Goal: Check status: Check status

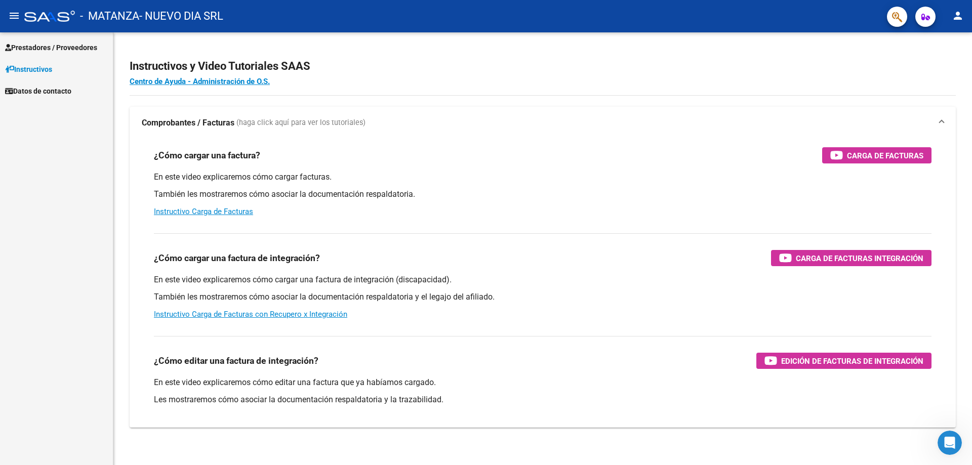
click at [56, 53] on span "Prestadores / Proveedores" at bounding box center [51, 47] width 92 height 11
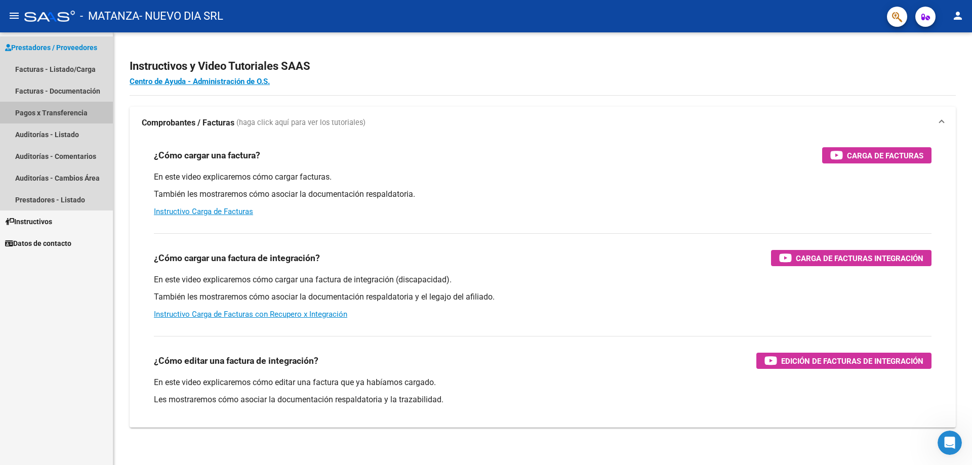
click at [54, 109] on link "Pagos x Transferencia" at bounding box center [56, 113] width 113 height 22
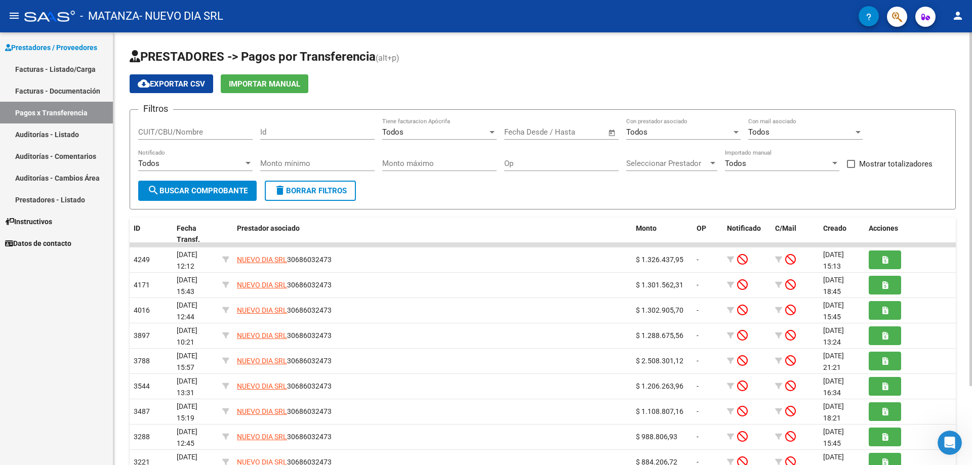
click at [615, 131] on span "Open calendar" at bounding box center [612, 132] width 24 height 24
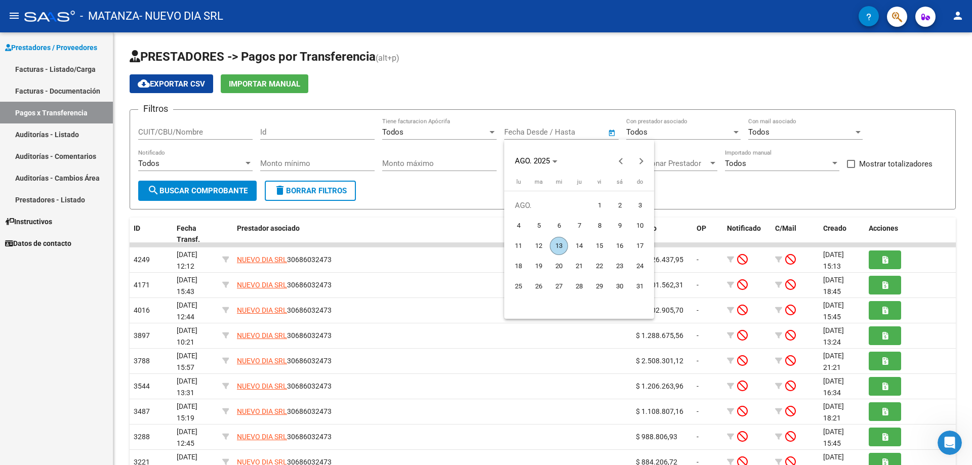
click at [559, 247] on span "13" at bounding box center [559, 246] width 18 height 18
click at [619, 161] on button "Previous month" at bounding box center [621, 161] width 20 height 20
click at [601, 210] on span "2" at bounding box center [599, 205] width 18 height 18
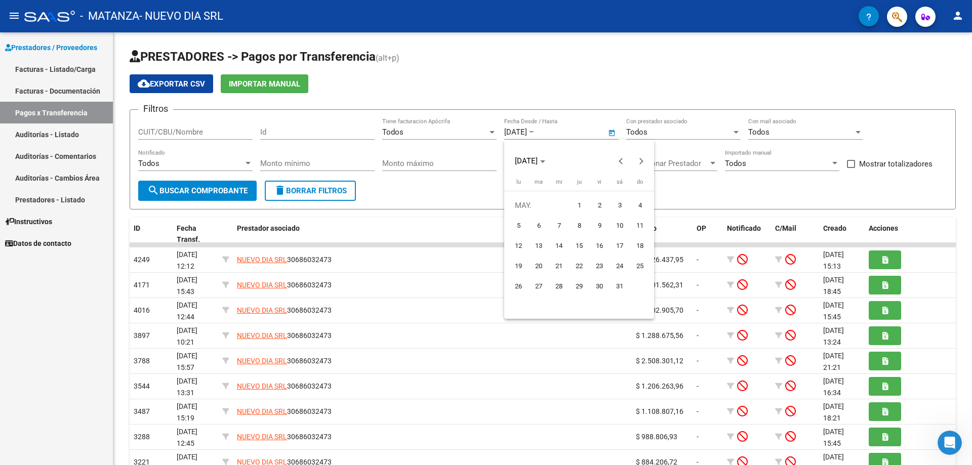
type input "[DATE]"
click at [636, 162] on span "Next month" at bounding box center [641, 161] width 20 height 20
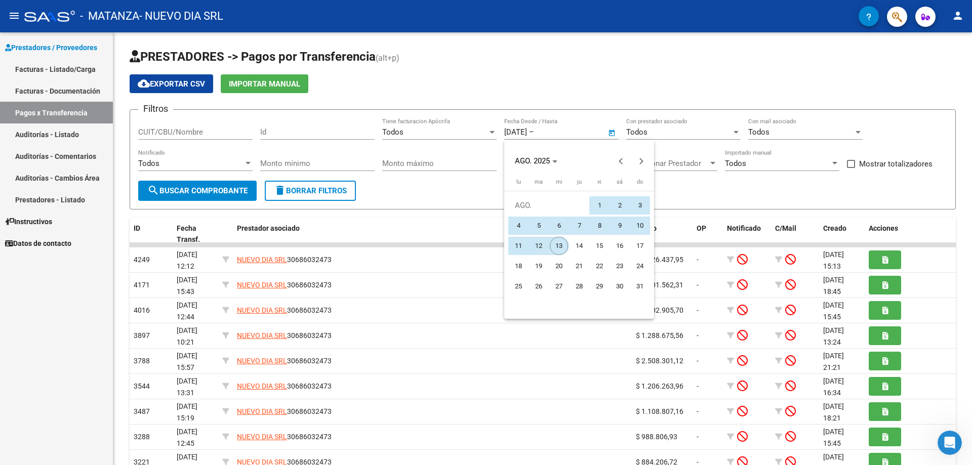
click at [556, 245] on span "13" at bounding box center [559, 246] width 18 height 18
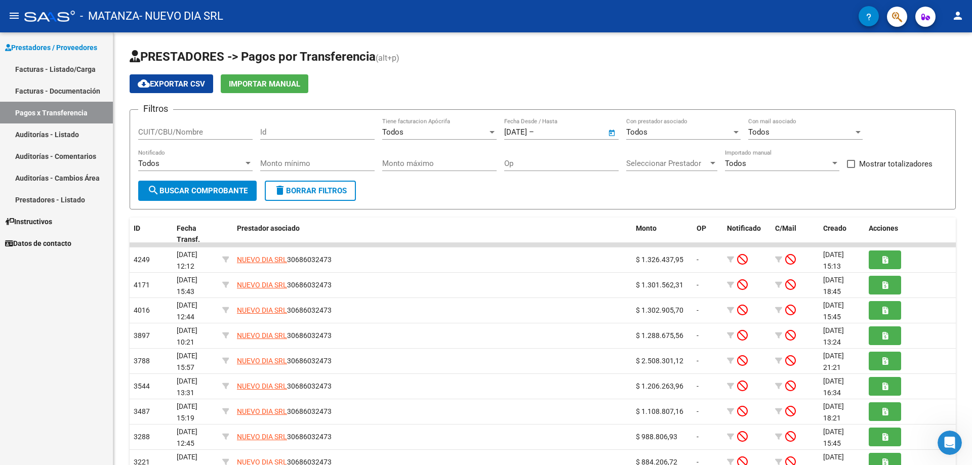
type input "[DATE]"
click at [229, 193] on span "search Buscar Comprobante" at bounding box center [197, 190] width 100 height 9
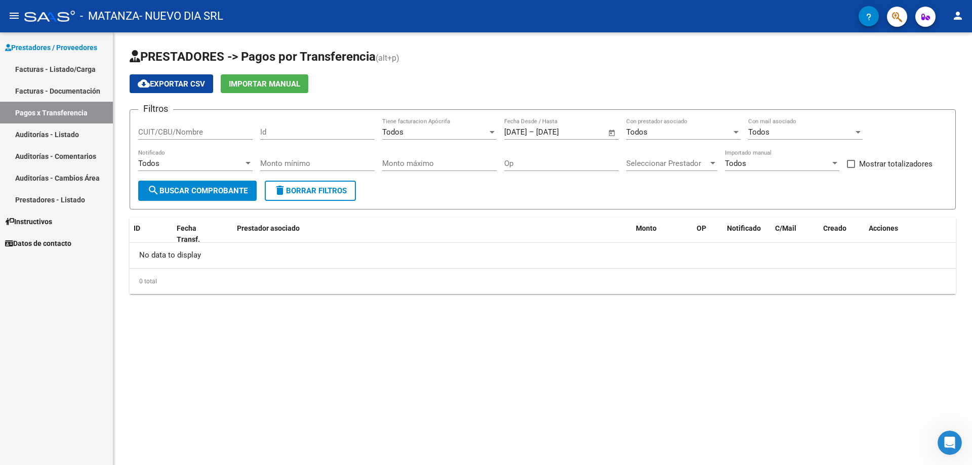
click at [207, 191] on span "search Buscar Comprobante" at bounding box center [197, 190] width 100 height 9
click at [85, 116] on link "Pagos x Transferencia" at bounding box center [56, 113] width 113 height 22
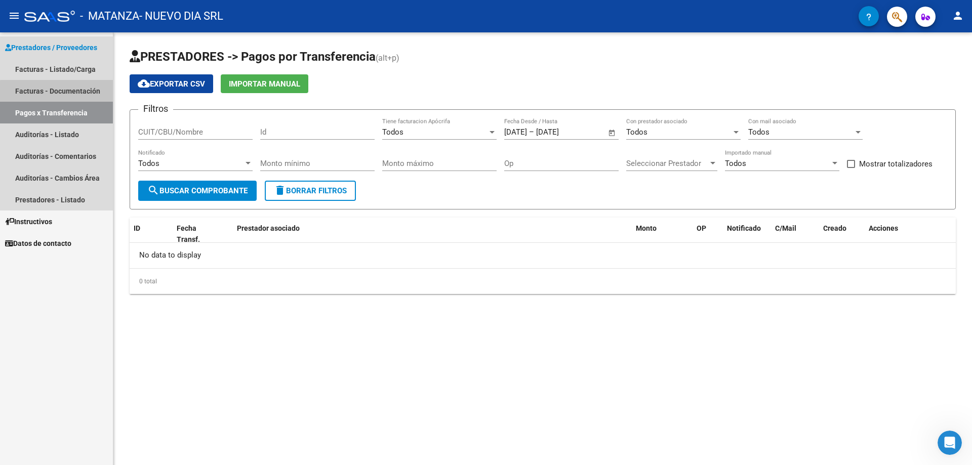
click at [89, 94] on link "Facturas - Documentación" at bounding box center [56, 91] width 113 height 22
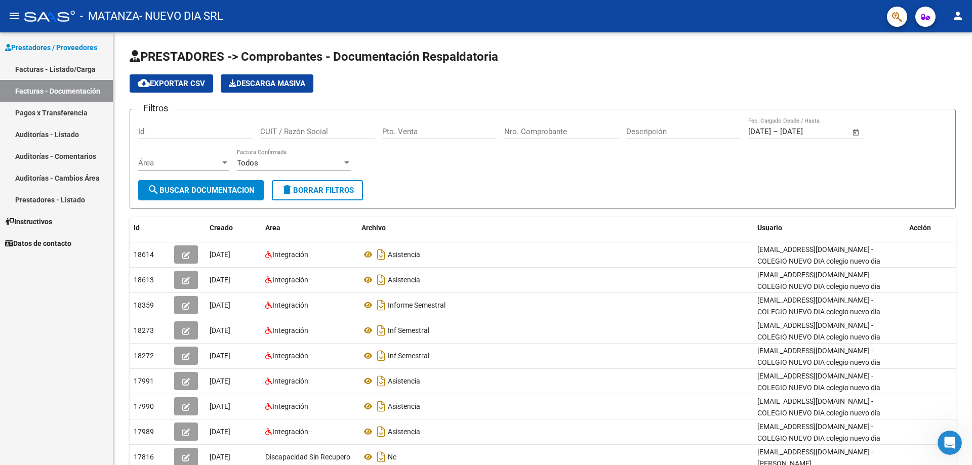
click at [79, 123] on link "Auditorías - Listado" at bounding box center [56, 134] width 113 height 22
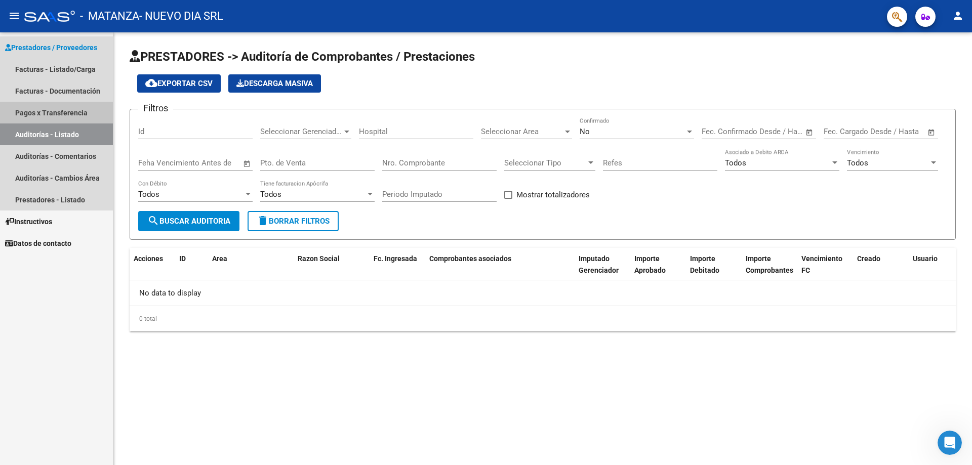
click at [79, 114] on link "Pagos x Transferencia" at bounding box center [56, 113] width 113 height 22
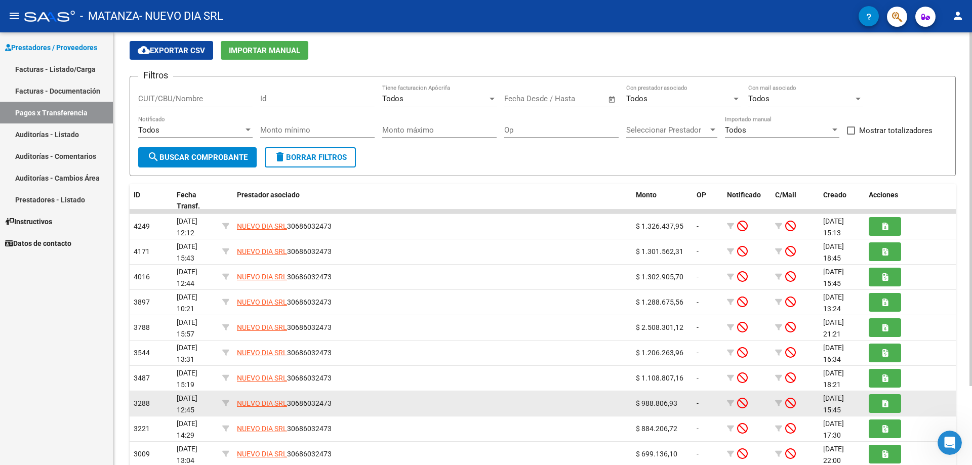
scroll to position [97, 0]
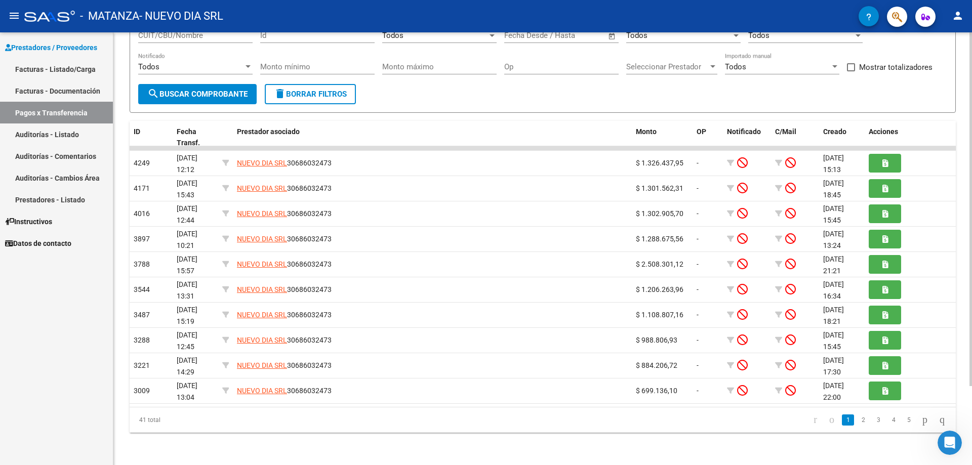
click at [857, 420] on link "2" at bounding box center [863, 419] width 12 height 11
click at [902, 424] on link "5" at bounding box center [908, 419] width 12 height 11
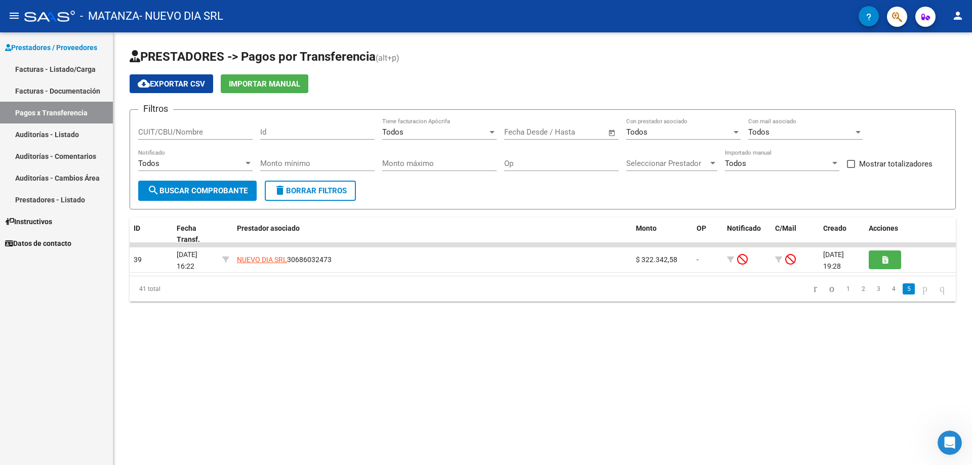
scroll to position [0, 0]
click at [842, 287] on link "1" at bounding box center [848, 288] width 12 height 11
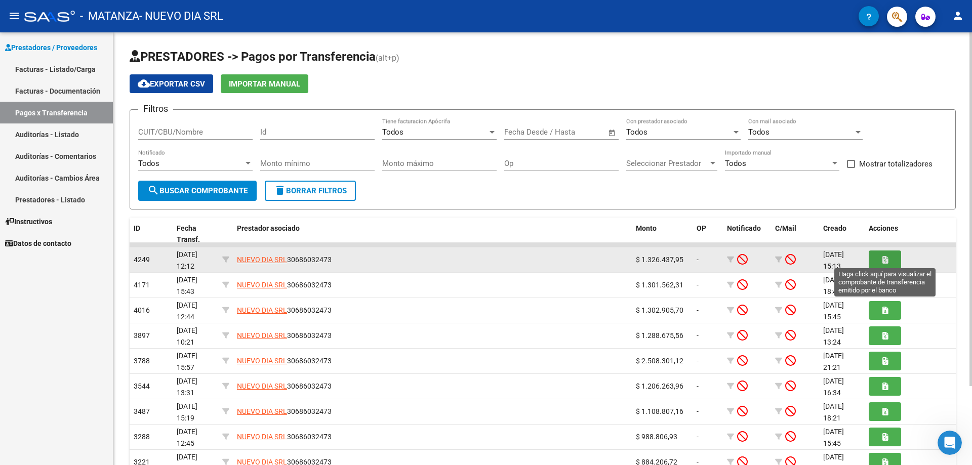
click at [894, 257] on button "button" at bounding box center [884, 260] width 32 height 19
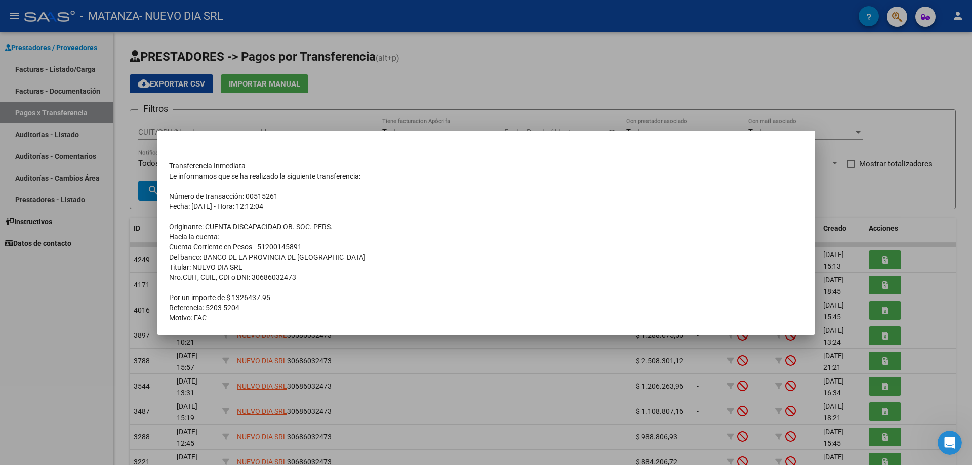
click at [421, 100] on div at bounding box center [486, 232] width 972 height 465
